Goal: Task Accomplishment & Management: Use online tool/utility

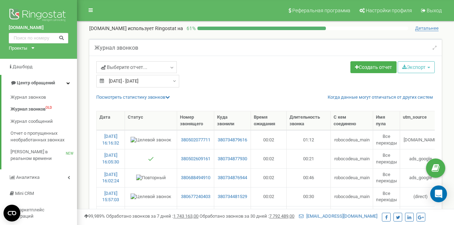
select select "50"
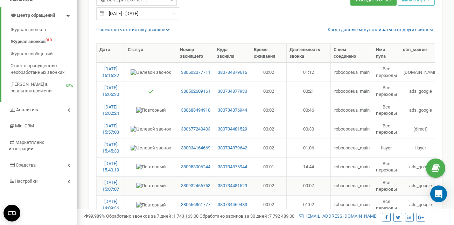
scroll to position [105, 0]
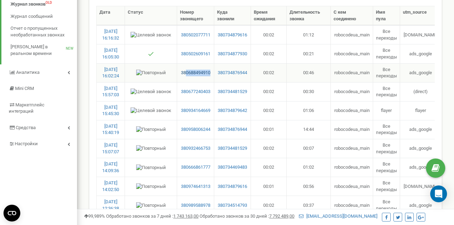
drag, startPoint x: 213, startPoint y: 73, endPoint x: 186, endPoint y: 76, distance: 27.2
click at [186, 76] on td "380688494910" at bounding box center [195, 72] width 37 height 19
copy link "0688494910"
drag, startPoint x: 213, startPoint y: 129, endPoint x: 185, endPoint y: 131, distance: 28.1
click at [185, 131] on td "380958006244" at bounding box center [195, 129] width 37 height 19
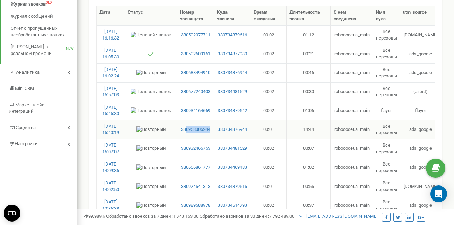
copy link "0958006244"
drag, startPoint x: 213, startPoint y: 110, endPoint x: 186, endPoint y: 107, distance: 26.5
click at [186, 107] on td "380934164669" at bounding box center [195, 110] width 37 height 19
copy link "0934164669"
drag, startPoint x: 212, startPoint y: 91, endPoint x: 187, endPoint y: 93, distance: 24.6
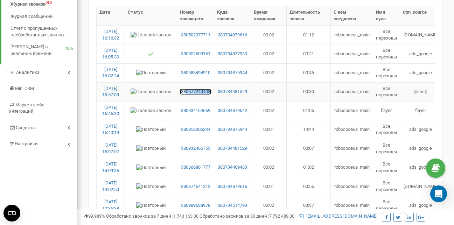
copy link "0677240403"
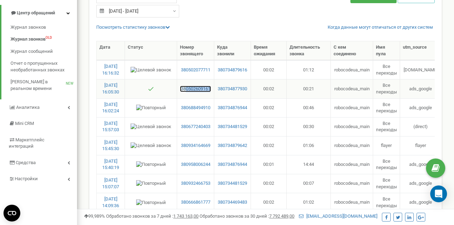
drag, startPoint x: 211, startPoint y: 90, endPoint x: 185, endPoint y: 91, distance: 25.9
copy link "0502609161"
drag, startPoint x: 212, startPoint y: 71, endPoint x: 185, endPoint y: 74, distance: 27.4
click at [186, 74] on td "380502077711" at bounding box center [195, 69] width 37 height 19
copy link "0502077711"
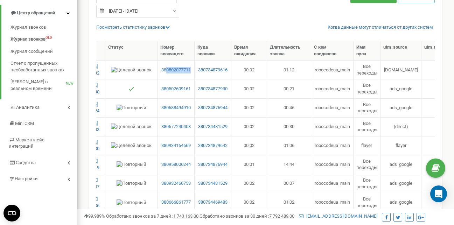
scroll to position [0, 0]
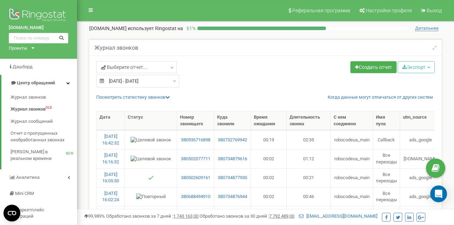
select select "50"
